Goal: Task Accomplishment & Management: Manage account settings

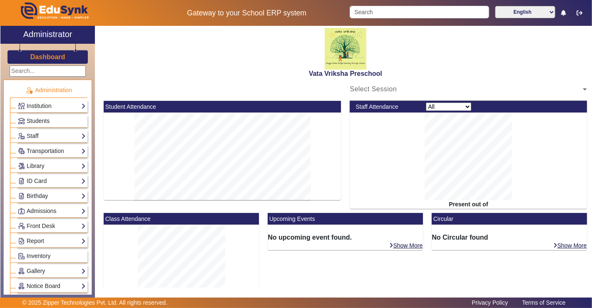
scroll to position [323, 0]
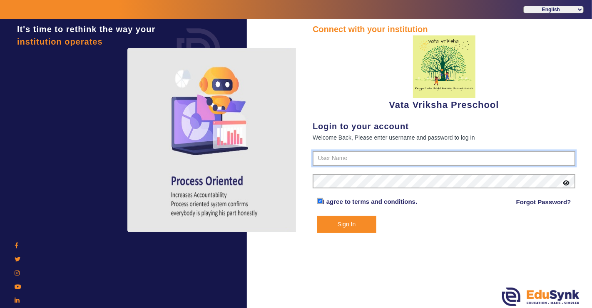
click at [375, 155] on input "text" at bounding box center [444, 158] width 263 height 15
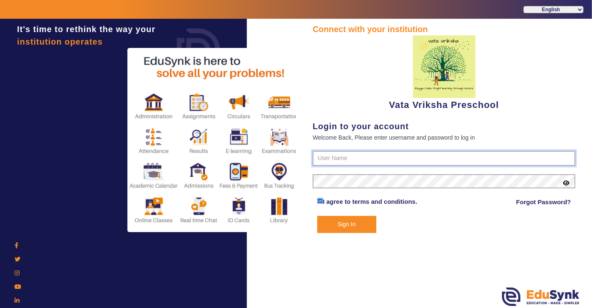
type input "9074270829"
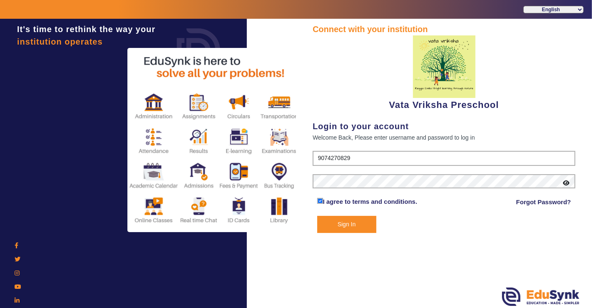
click at [325, 223] on button "Sign In" at bounding box center [346, 224] width 59 height 17
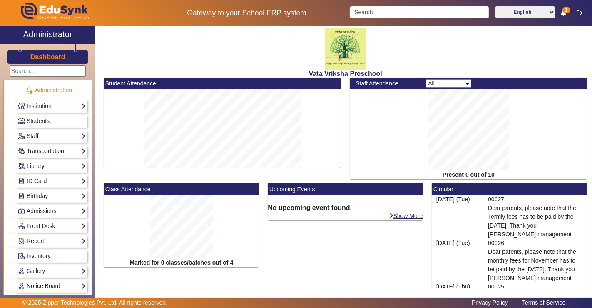
click at [43, 122] on span "Students" at bounding box center [38, 120] width 23 height 7
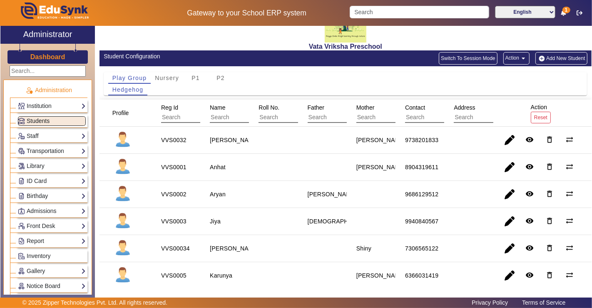
scroll to position [46, 0]
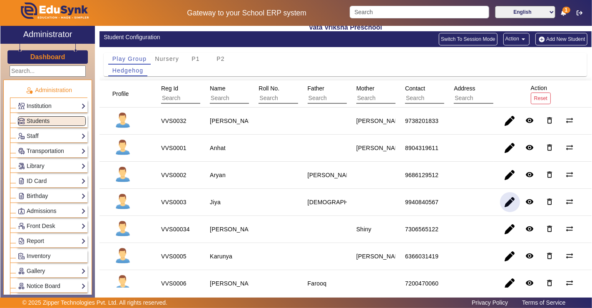
click at [504, 200] on span "button" at bounding box center [510, 202] width 20 height 20
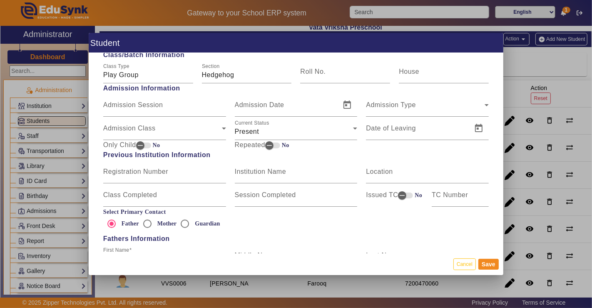
scroll to position [462, 0]
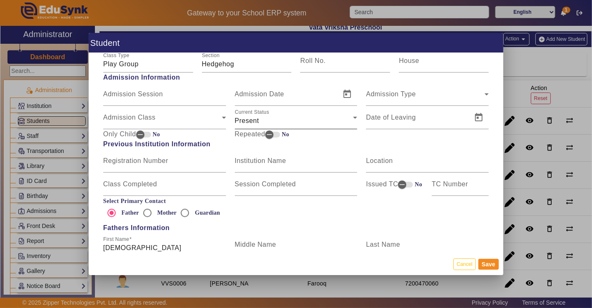
click at [275, 114] on div "Current Status Present" at bounding box center [296, 117] width 123 height 23
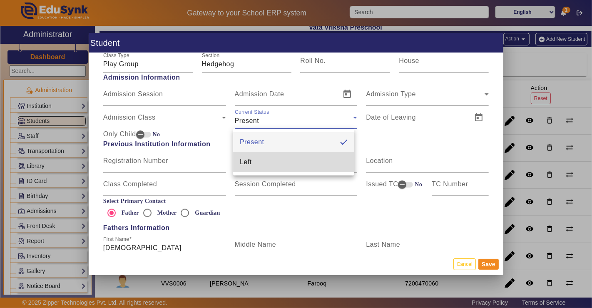
click at [267, 166] on mat-option "Left" at bounding box center [293, 162] width 121 height 20
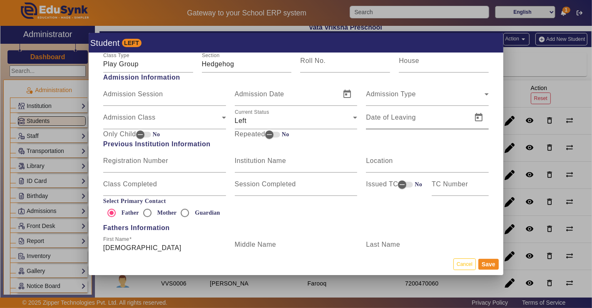
click at [372, 119] on mat-label "Date of Leaving" at bounding box center [391, 117] width 50 height 7
click at [372, 119] on input "Date of Leaving" at bounding box center [416, 121] width 101 height 10
click at [475, 118] on span "Open calendar" at bounding box center [479, 117] width 20 height 20
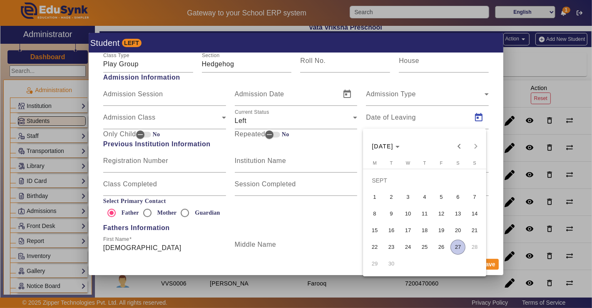
click at [445, 244] on span "26" at bounding box center [441, 246] width 15 height 15
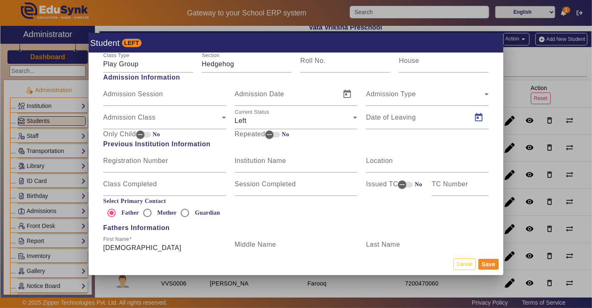
type input "[DATE]"
click at [490, 261] on button "Save" at bounding box center [488, 263] width 20 height 11
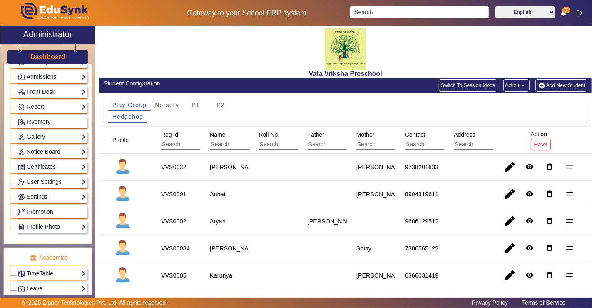
scroll to position [139, 0]
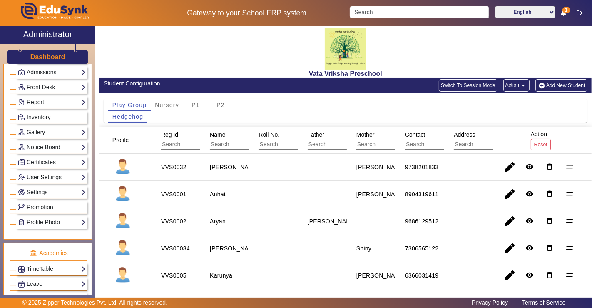
click at [51, 172] on link "User Settings" at bounding box center [52, 177] width 68 height 10
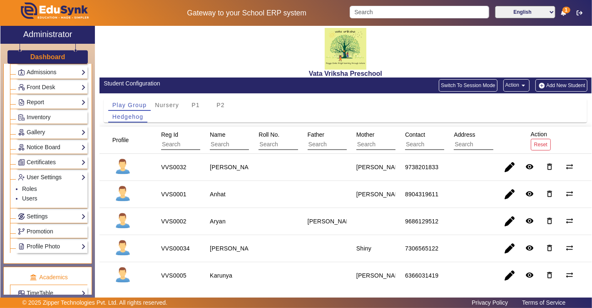
click at [51, 172] on link "User Settings" at bounding box center [52, 177] width 68 height 10
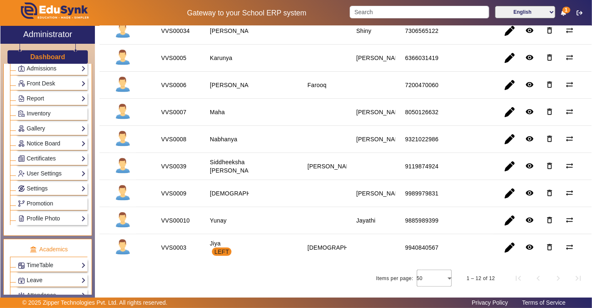
scroll to position [133, 0]
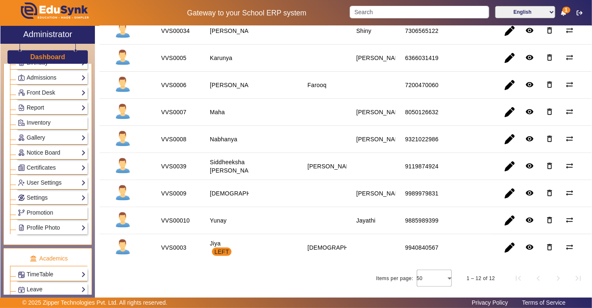
click at [45, 103] on link "Report" at bounding box center [52, 108] width 68 height 10
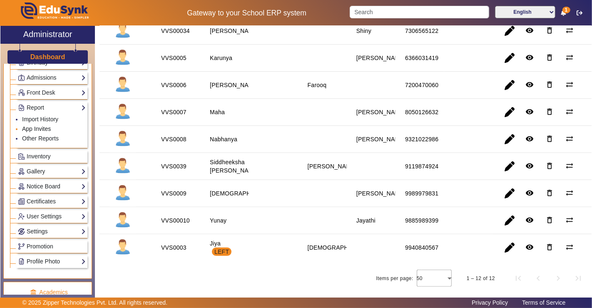
click at [42, 125] on link "App Invites" at bounding box center [36, 128] width 29 height 7
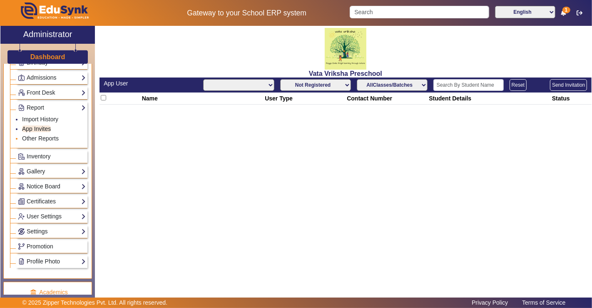
select select "All"
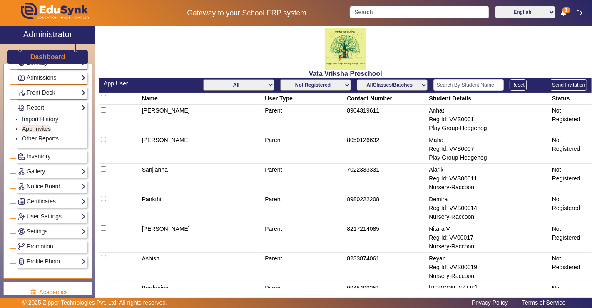
click at [324, 85] on select "Not Registered Registered" at bounding box center [315, 85] width 71 height 12
click at [280, 79] on select "Not Registered Registered" at bounding box center [315, 85] width 71 height 12
click at [520, 85] on button "Reset" at bounding box center [517, 85] width 17 height 12
click at [297, 86] on select "Not Registered Registered" at bounding box center [315, 85] width 71 height 12
select select "registered"
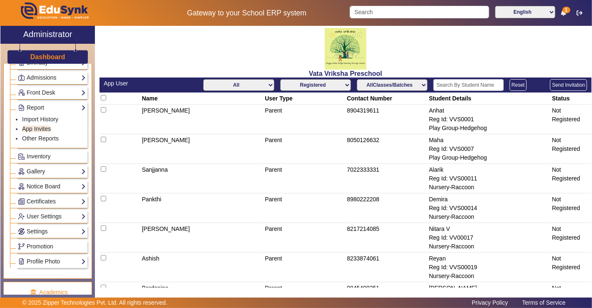
click at [280, 79] on select "Not Registered Registered" at bounding box center [315, 85] width 71 height 12
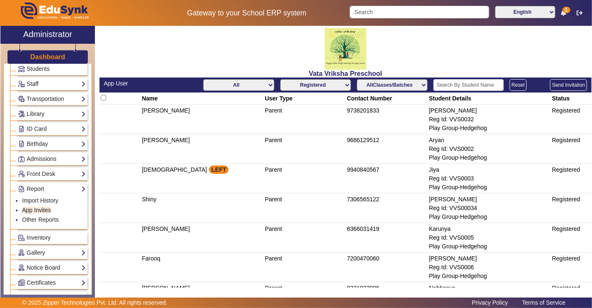
scroll to position [40, 0]
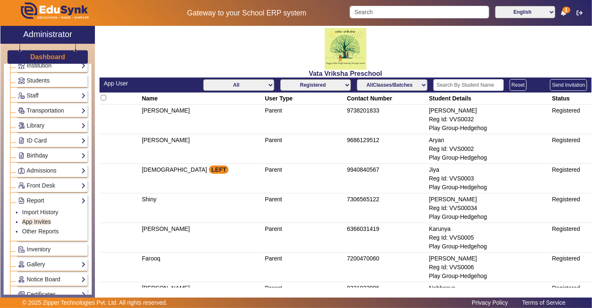
click at [77, 196] on link "Report" at bounding box center [52, 201] width 68 height 10
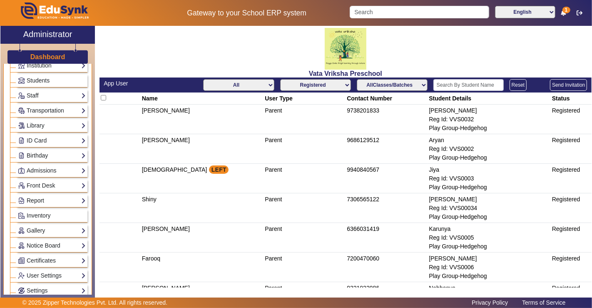
click at [78, 198] on link "Report" at bounding box center [52, 201] width 68 height 10
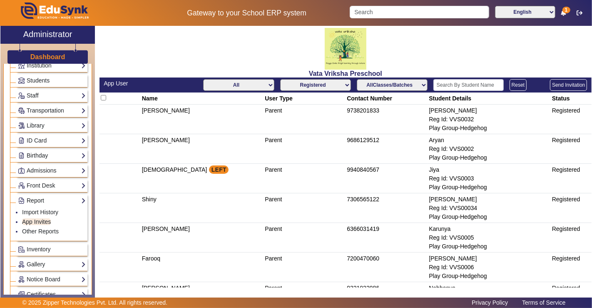
click at [78, 198] on link "Report" at bounding box center [52, 201] width 68 height 10
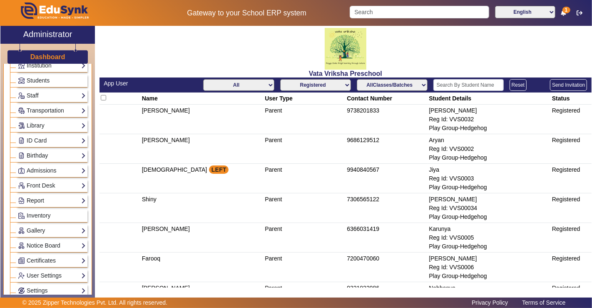
click at [78, 198] on link "Report" at bounding box center [52, 201] width 68 height 10
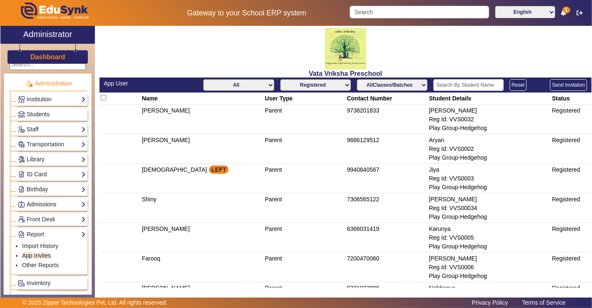
scroll to position [0, 0]
